Goal: Information Seeking & Learning: Learn about a topic

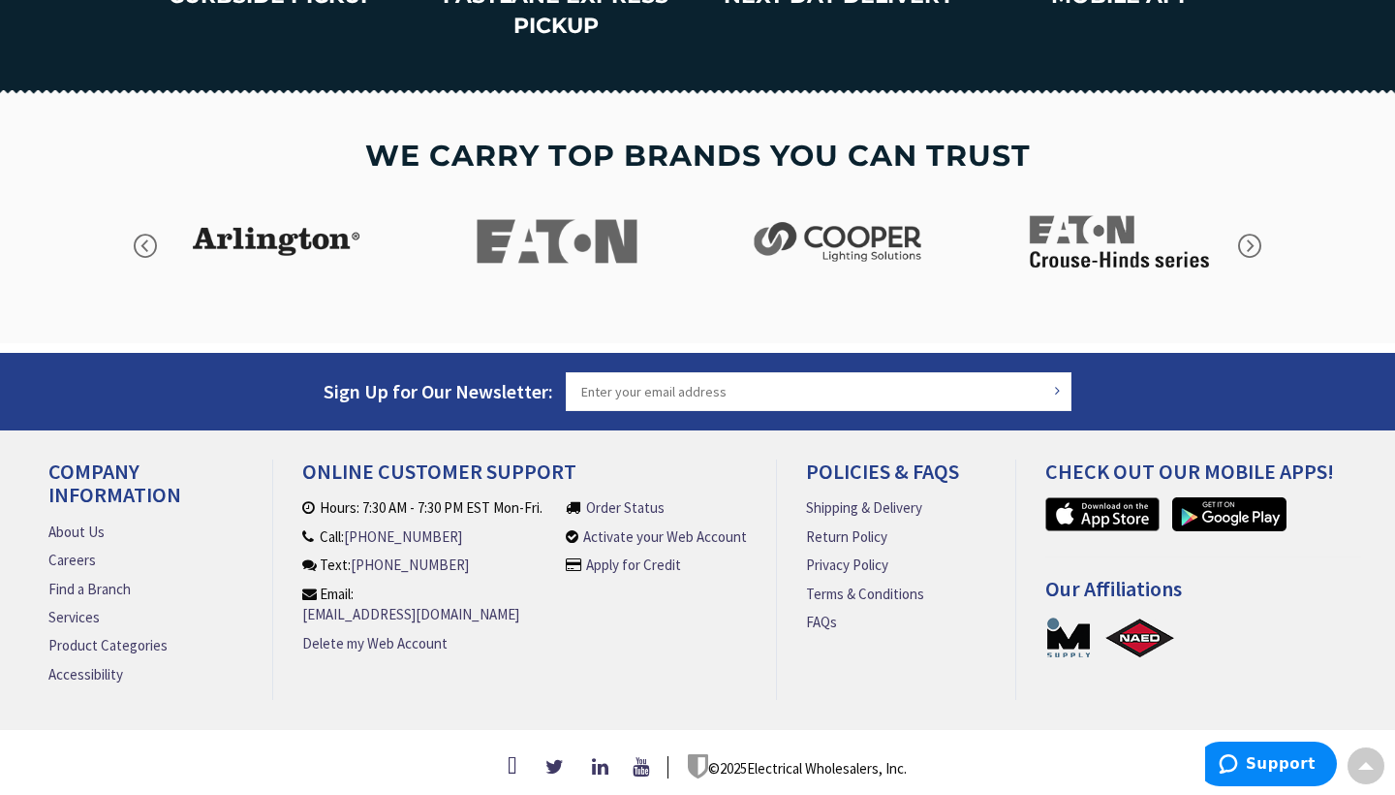
scroll to position [2847, 0]
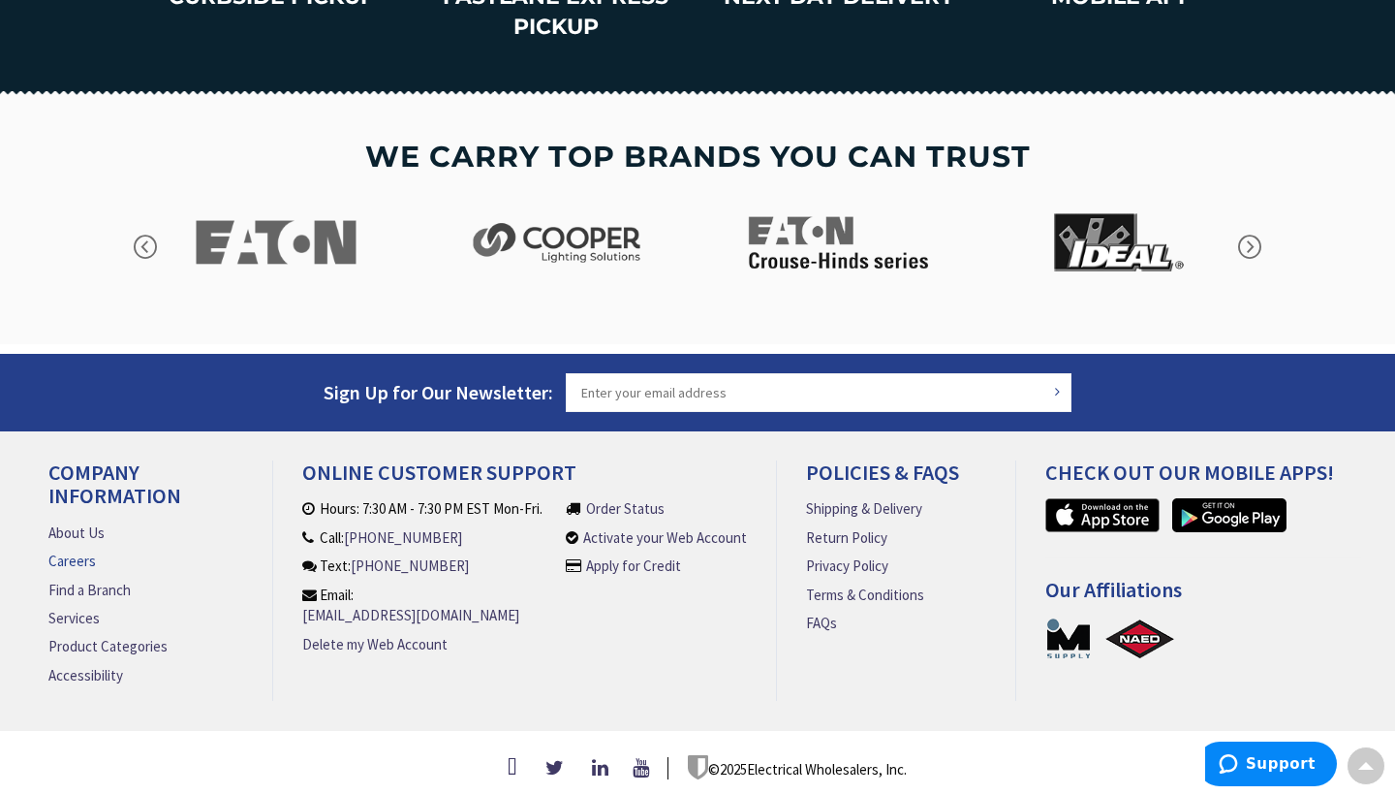
click at [75, 554] on link "Careers" at bounding box center [71, 560] width 47 height 20
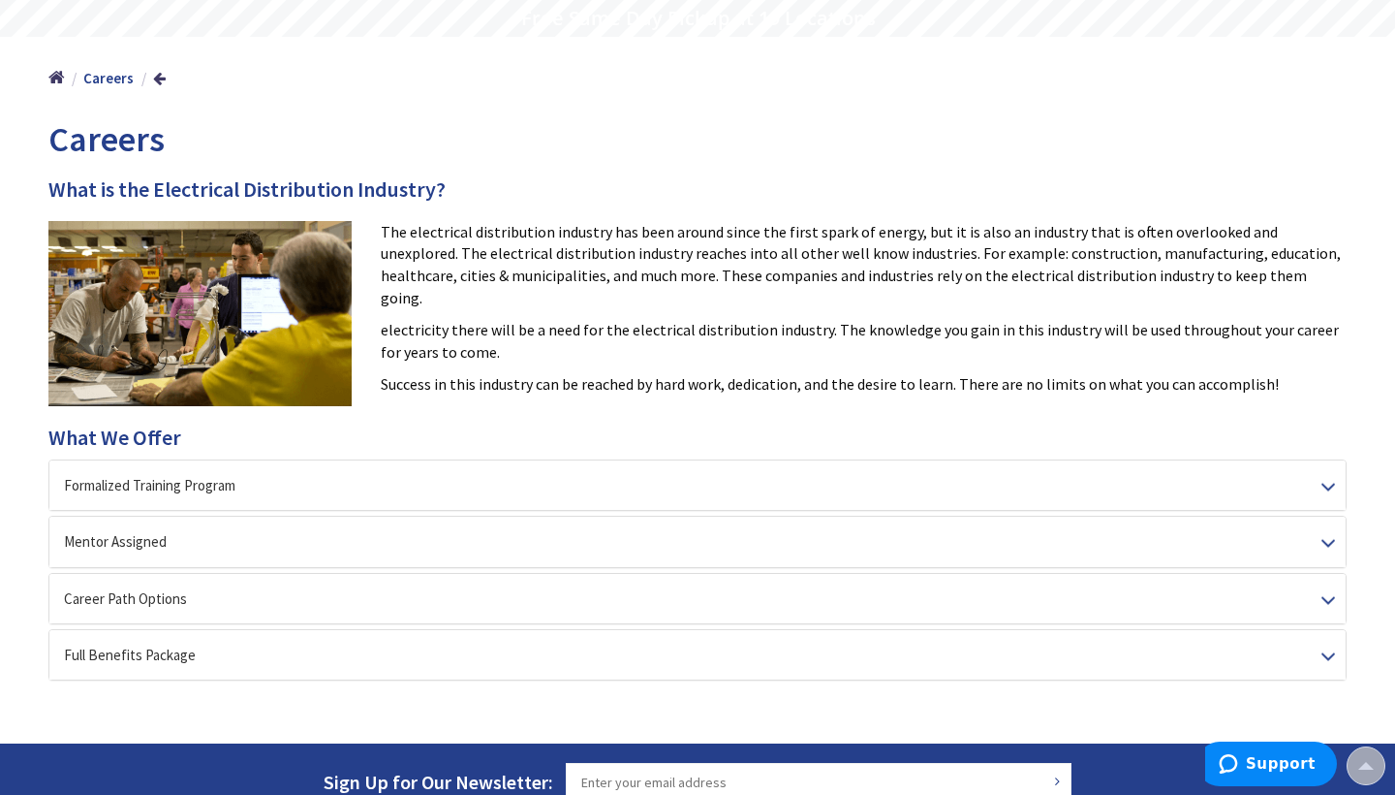
scroll to position [138, 0]
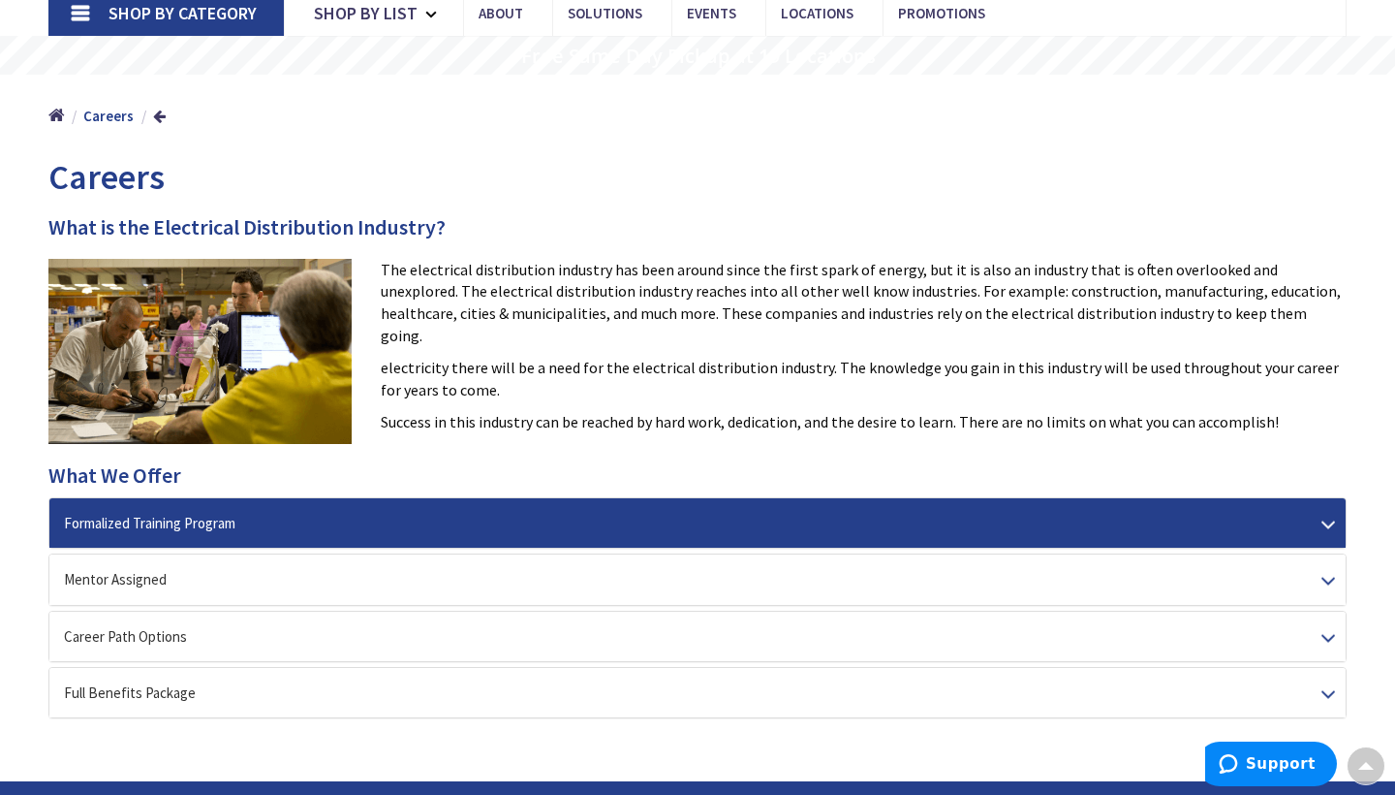
click at [372, 518] on div "Formalized Training Program" at bounding box center [697, 522] width 1297 height 49
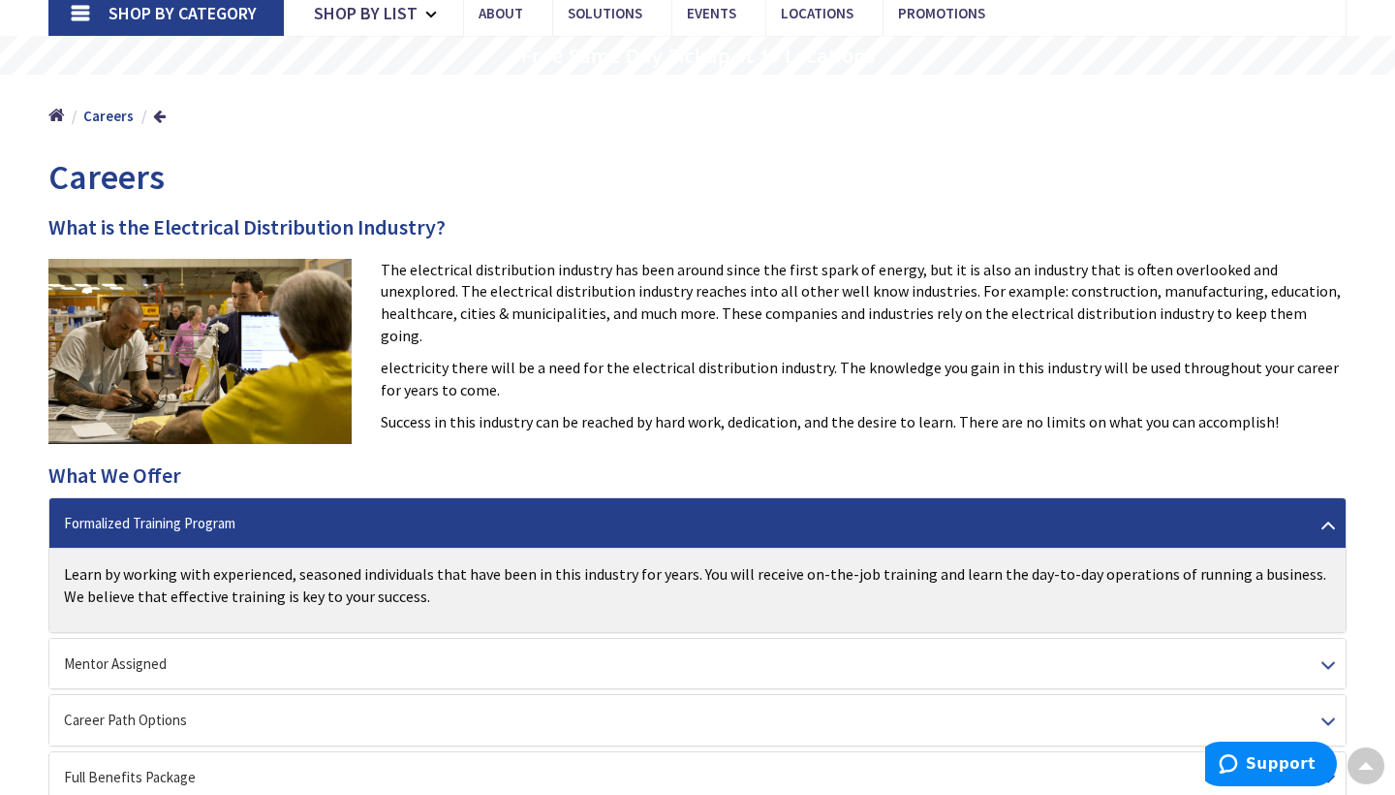
click at [372, 518] on div "Formalized Training Program" at bounding box center [697, 522] width 1297 height 49
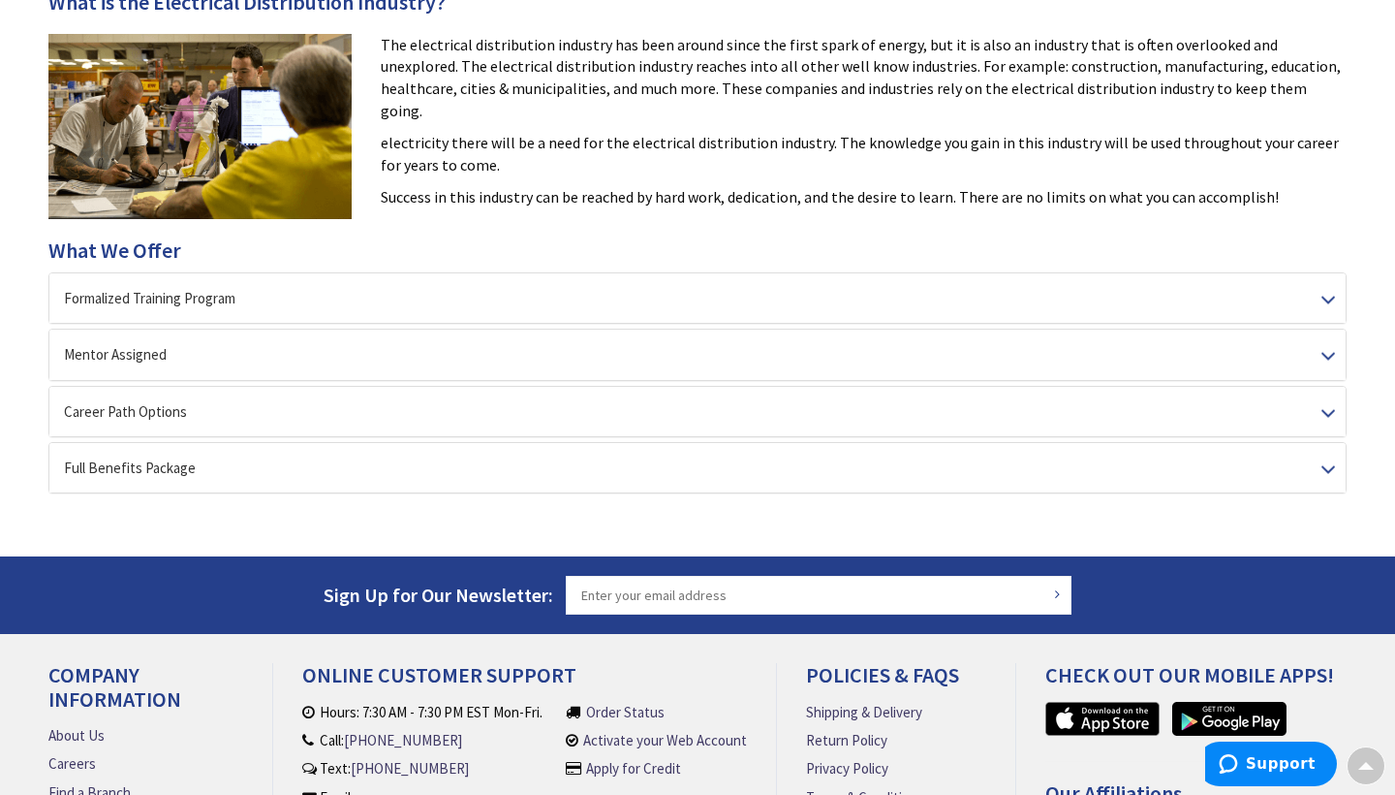
scroll to position [363, 0]
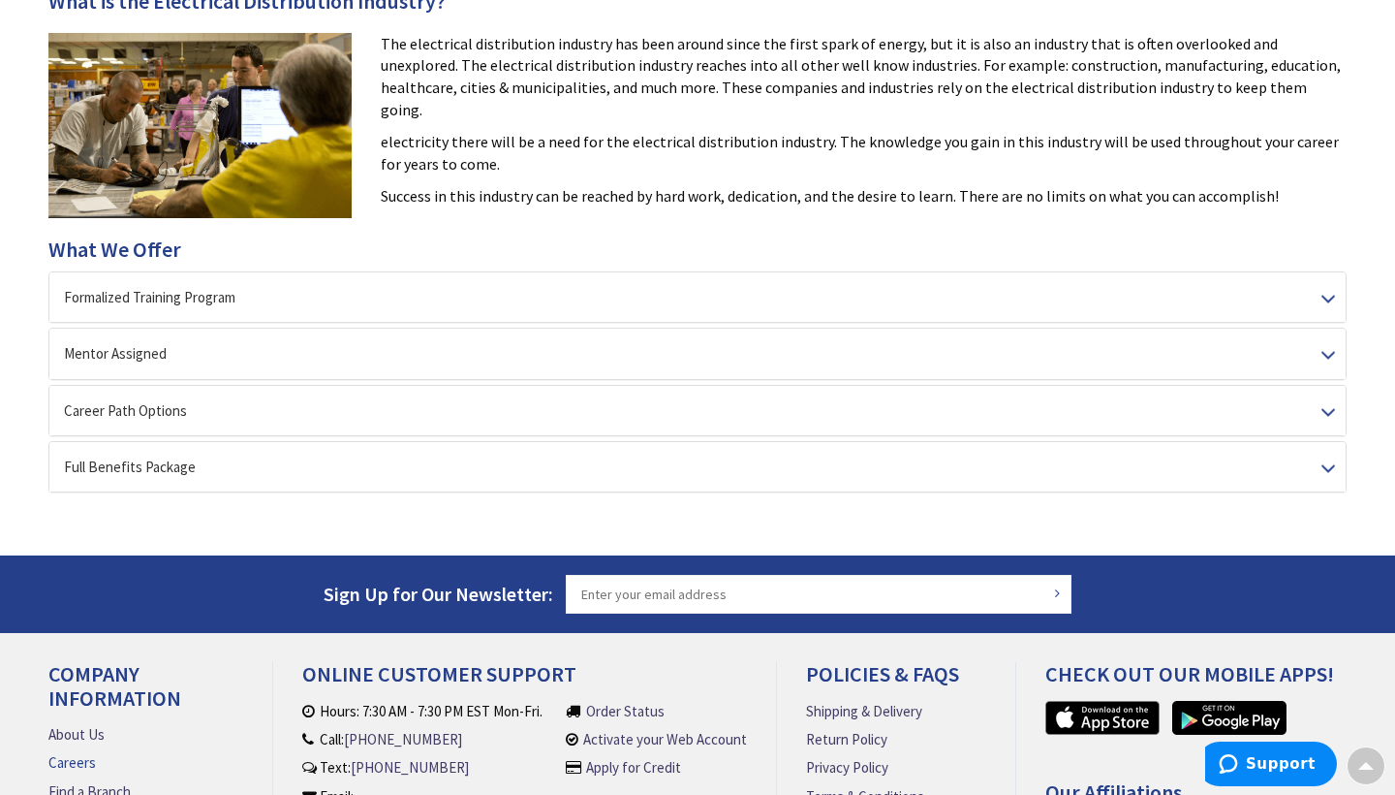
click at [69, 760] on link "Careers" at bounding box center [71, 762] width 47 height 20
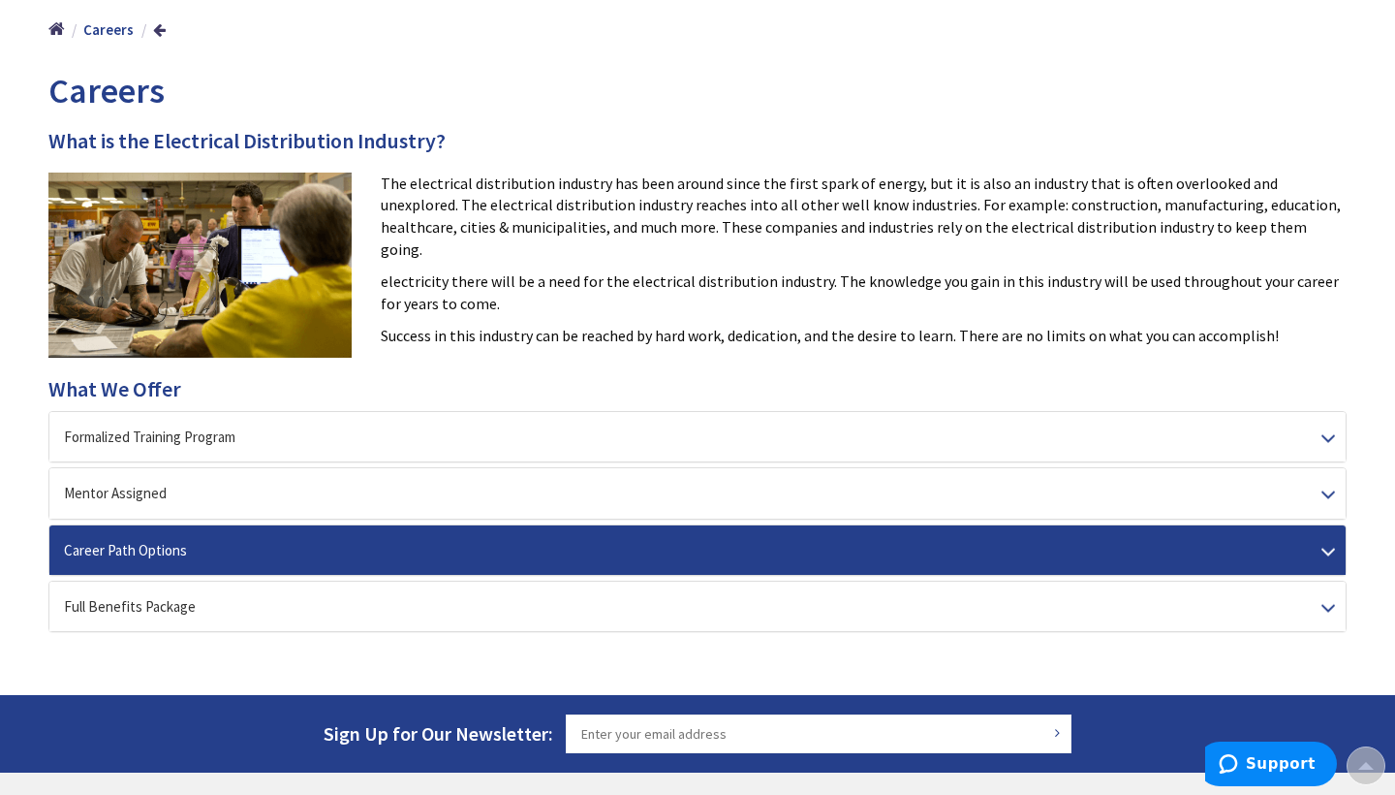
scroll to position [268, 0]
